Goal: Check status: Check status

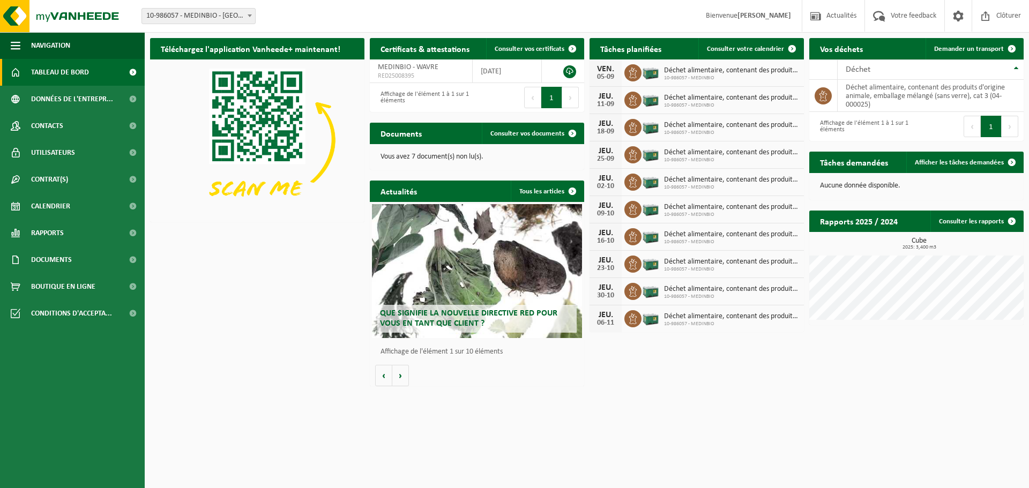
click at [710, 68] on span "Déchet alimentaire, contenant des produits d'origine animale, emballage mélangé…" at bounding box center [731, 70] width 135 height 9
click at [686, 69] on span "Déchet alimentaire, contenant des produits d'origine animale, emballage mélangé…" at bounding box center [731, 70] width 135 height 9
click at [608, 75] on div "05-09" at bounding box center [605, 77] width 21 height 8
click at [632, 73] on icon at bounding box center [633, 73] width 11 height 11
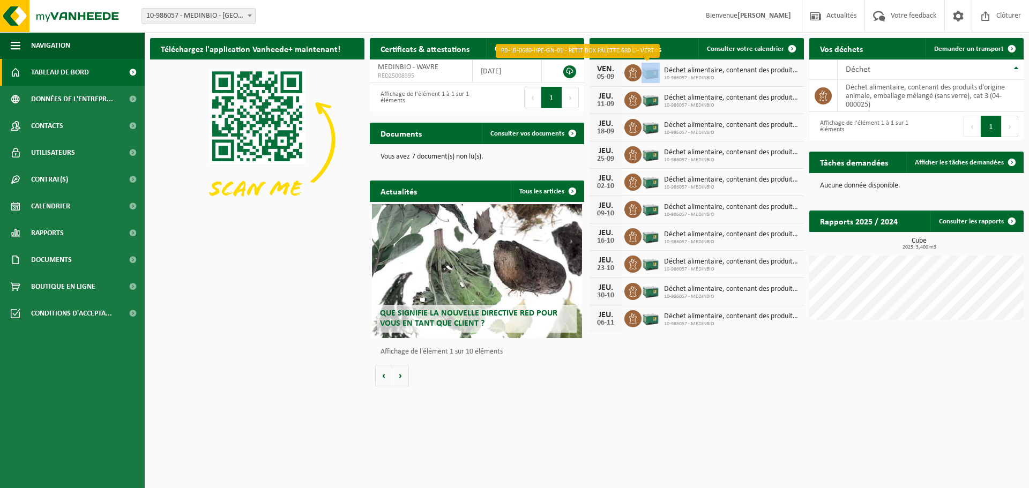
click at [650, 72] on img at bounding box center [651, 72] width 18 height 18
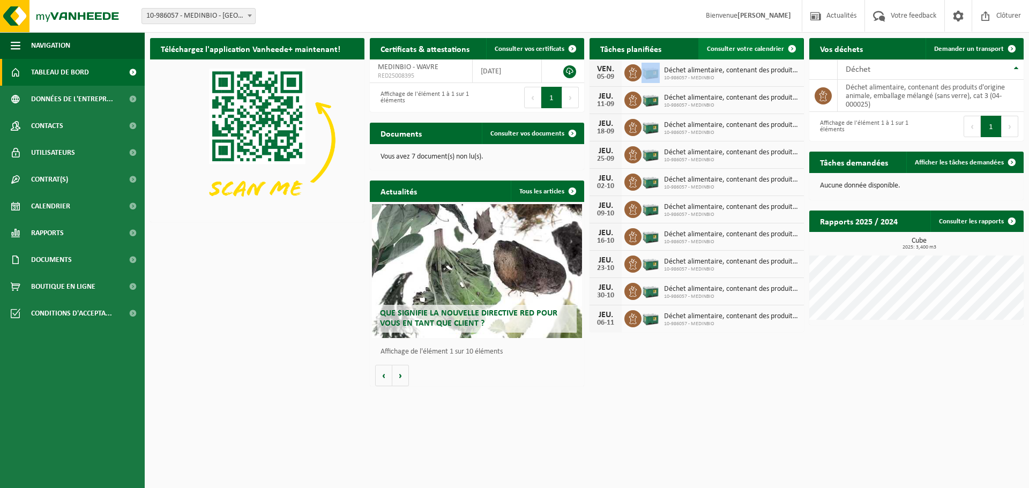
click at [776, 47] on span "Consulter votre calendrier" at bounding box center [745, 49] width 77 height 7
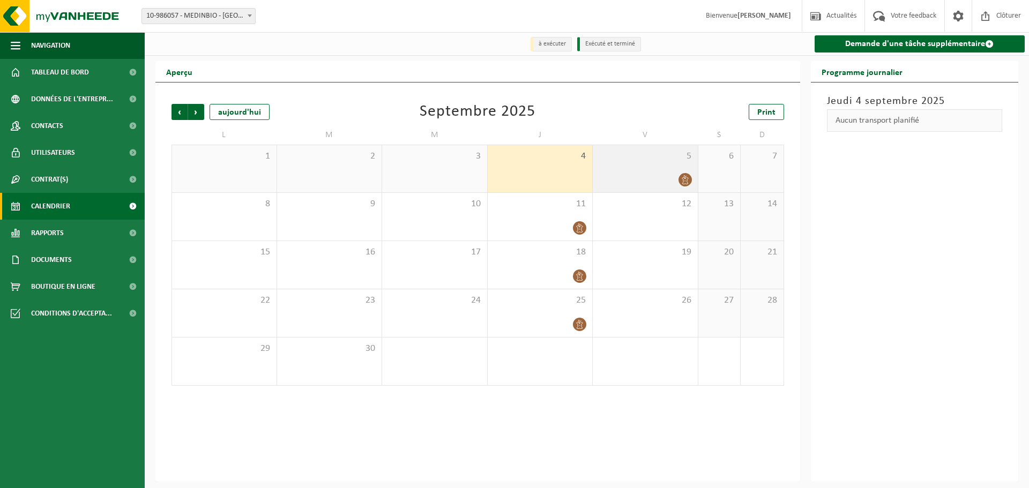
click at [681, 177] on icon at bounding box center [685, 179] width 9 height 9
